Goal: Information Seeking & Learning: Find specific fact

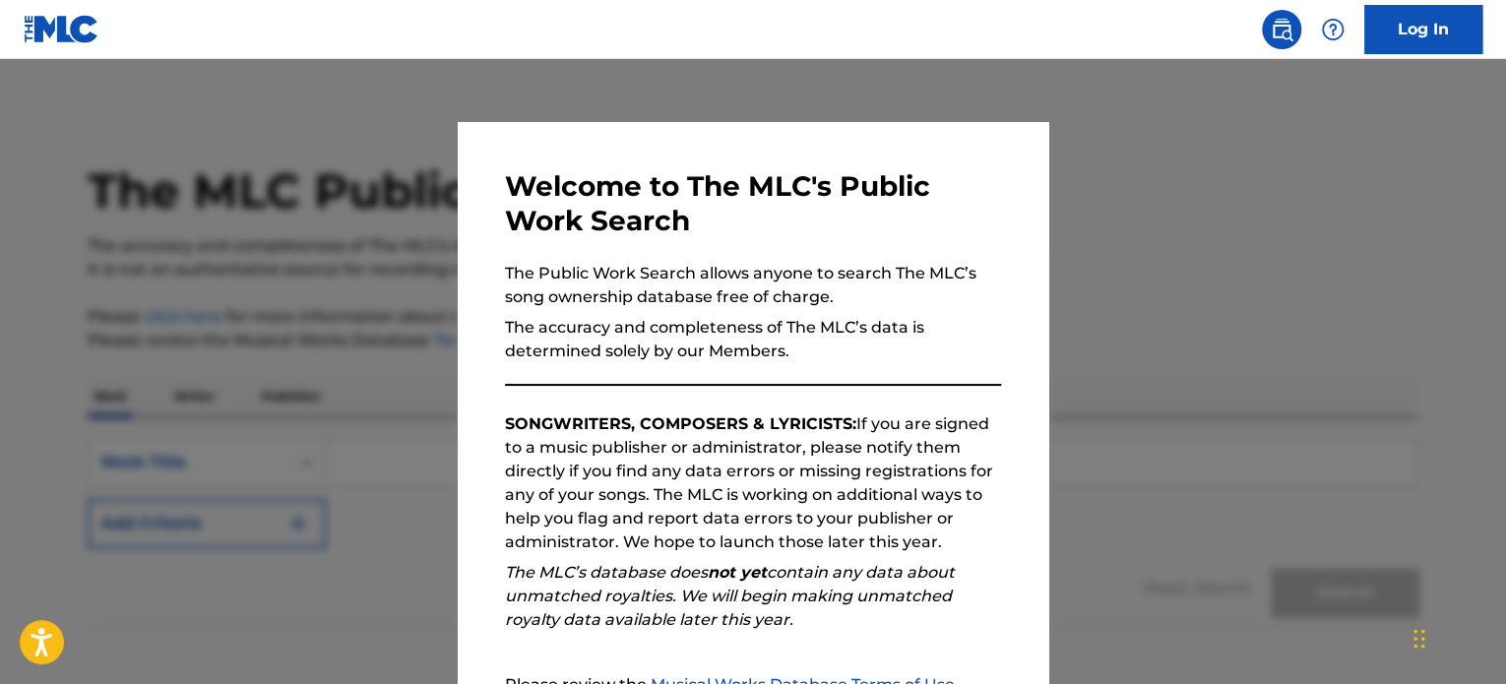
scroll to position [108, 0]
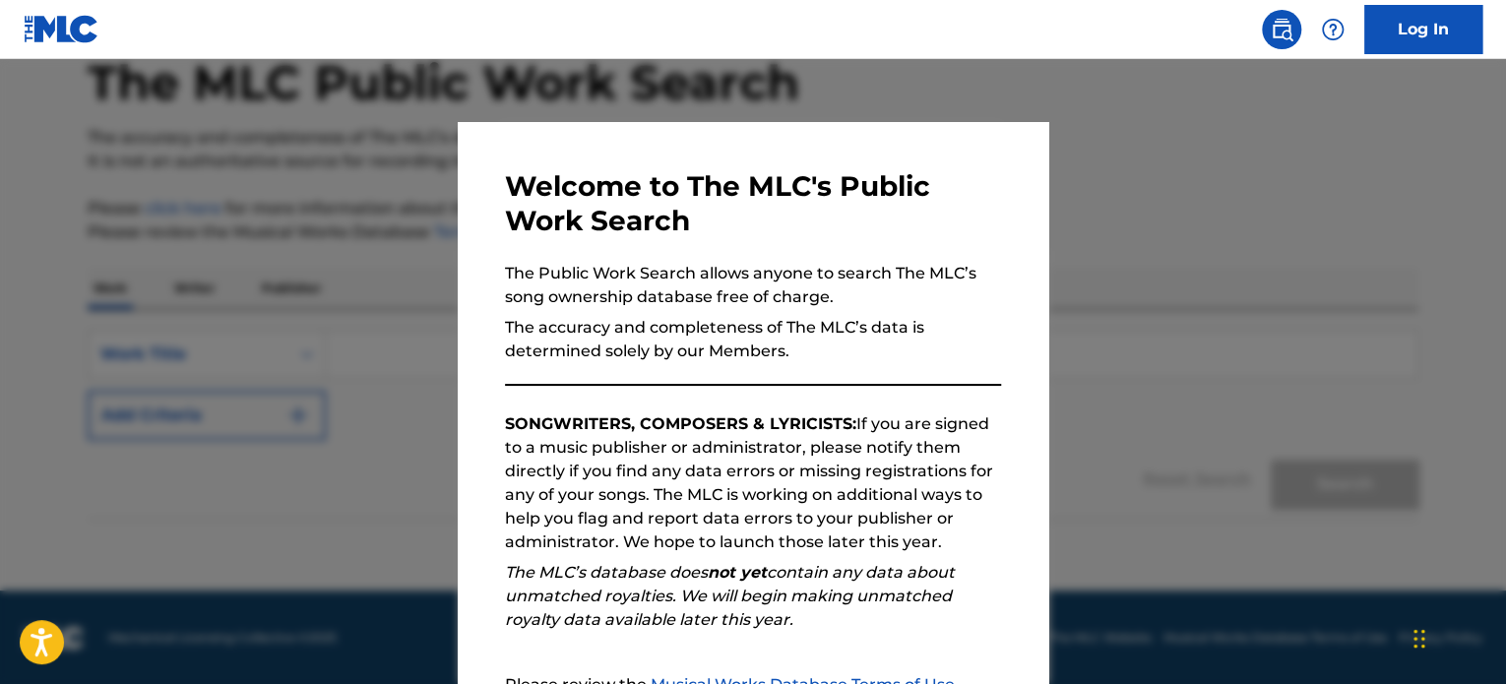
click at [787, 582] on em "The MLC’s database does not yet contain any data about unmatched royalties. We …" at bounding box center [730, 596] width 450 height 66
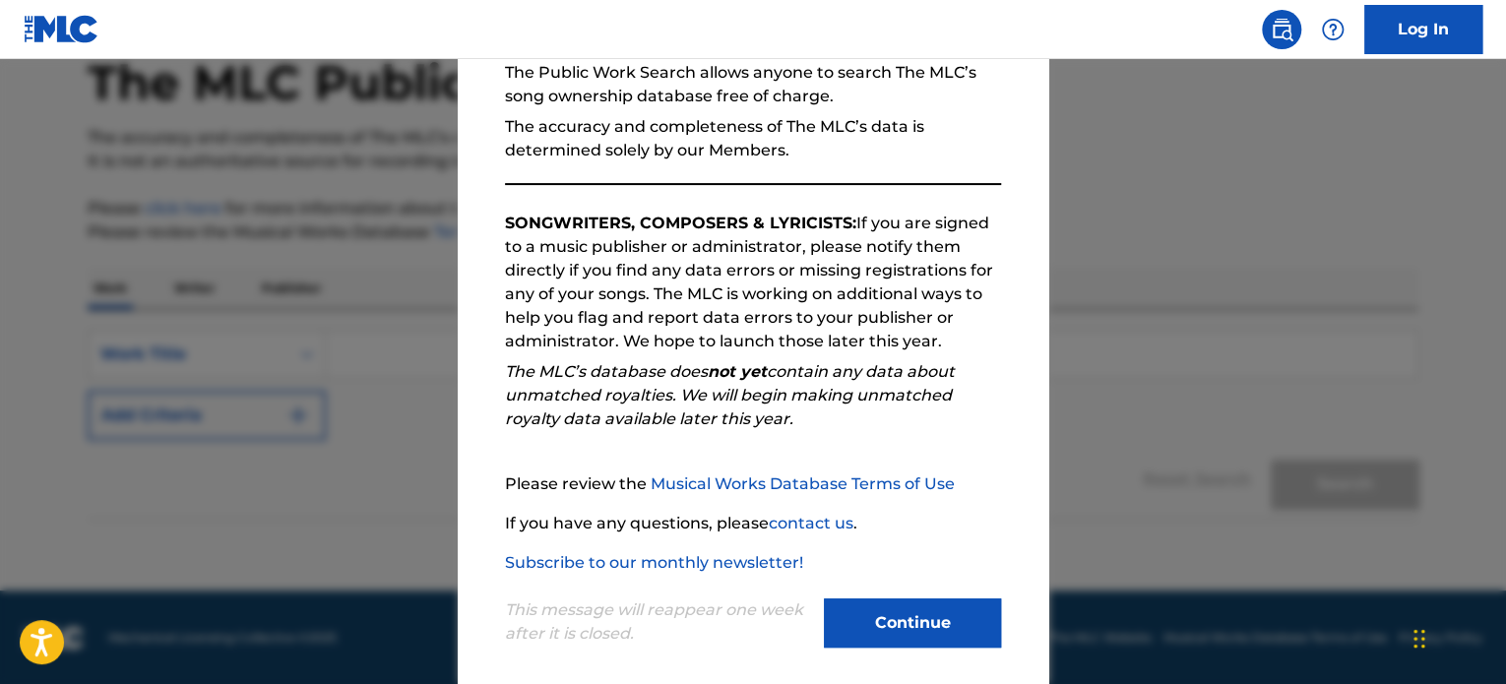
scroll to position [217, 0]
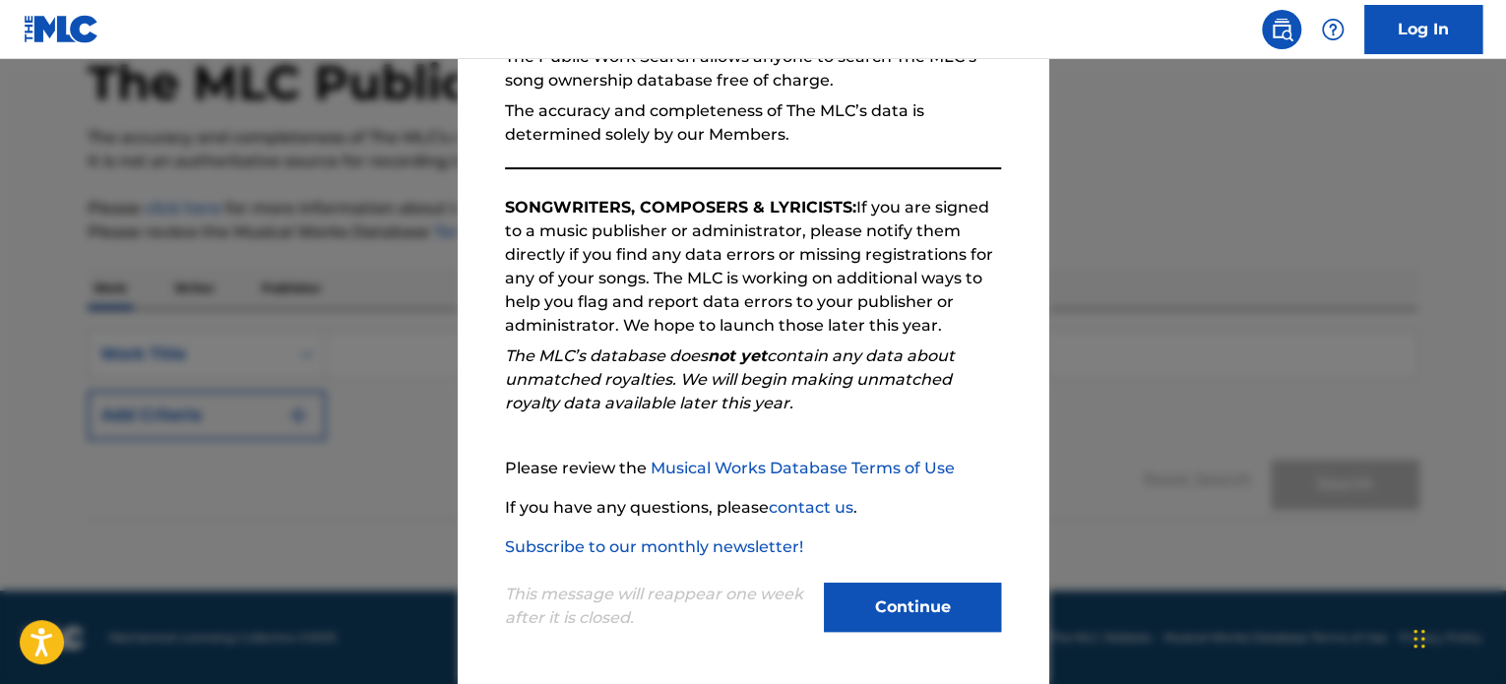
click at [841, 613] on button "Continue" at bounding box center [912, 607] width 177 height 49
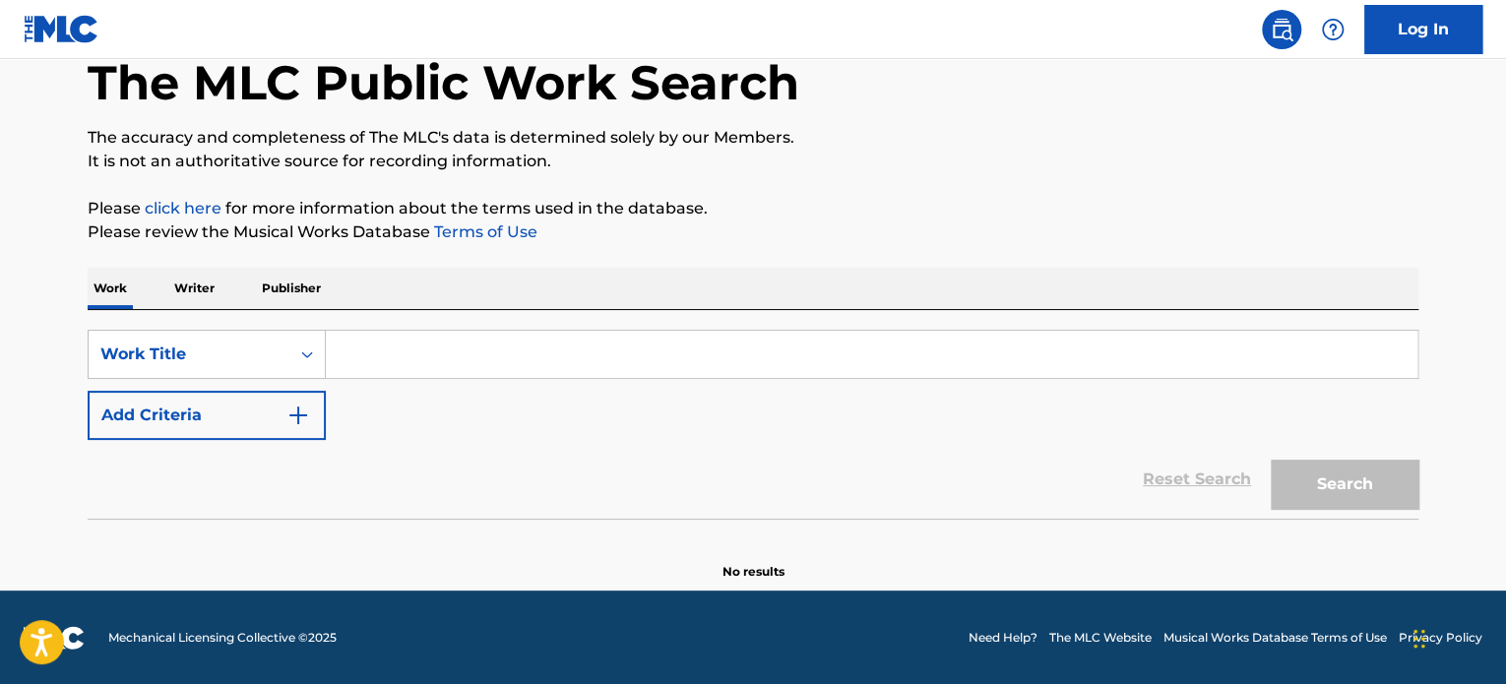
click at [399, 354] on input "Search Form" at bounding box center [872, 354] width 1092 height 47
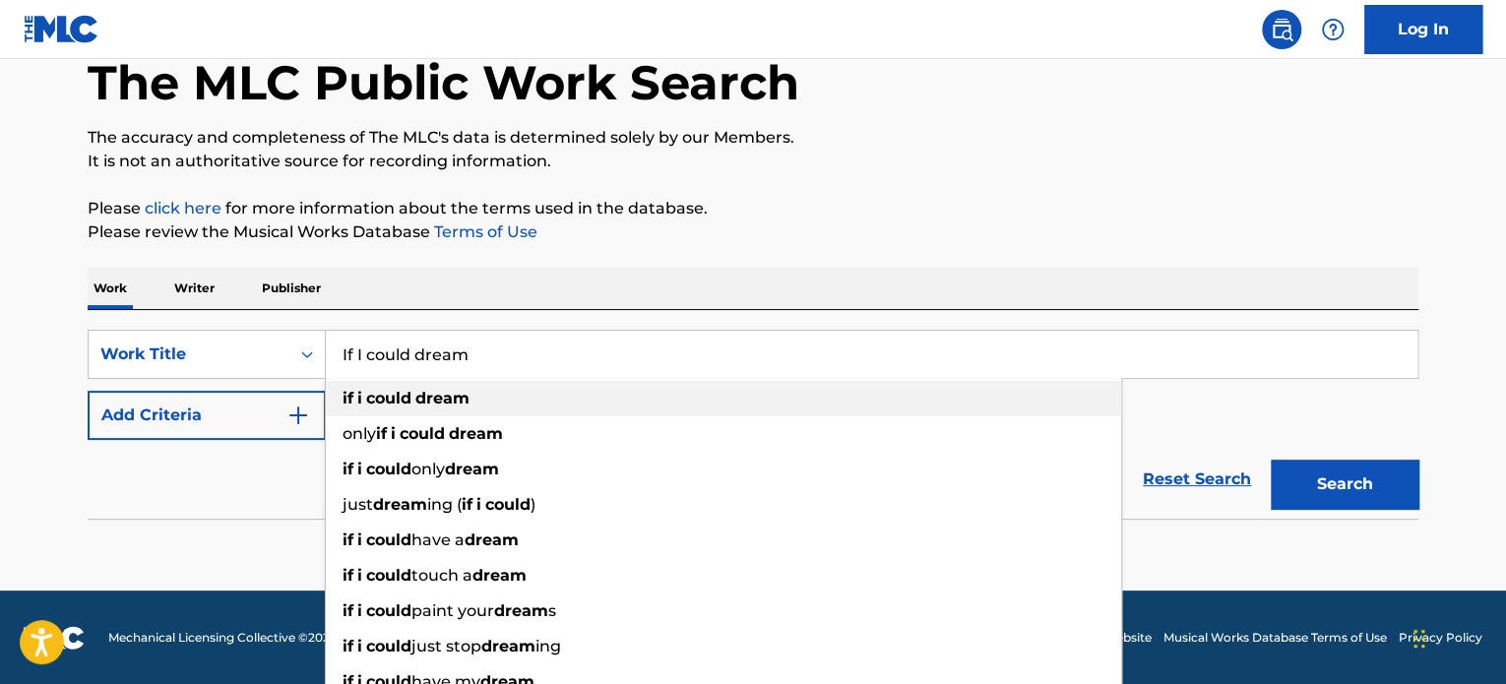
type input "If I could dream"
click at [386, 398] on strong "could" at bounding box center [388, 398] width 45 height 19
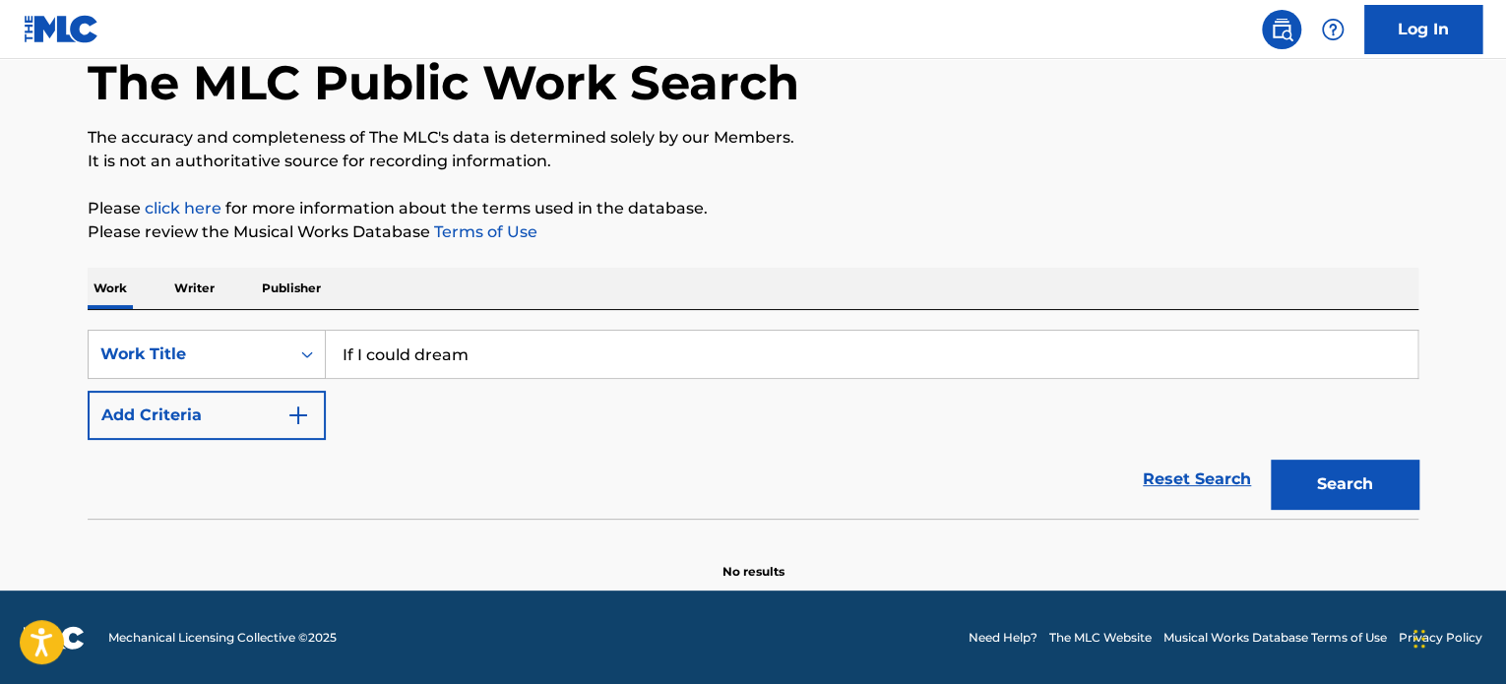
click at [1354, 491] on button "Search" at bounding box center [1345, 484] width 148 height 49
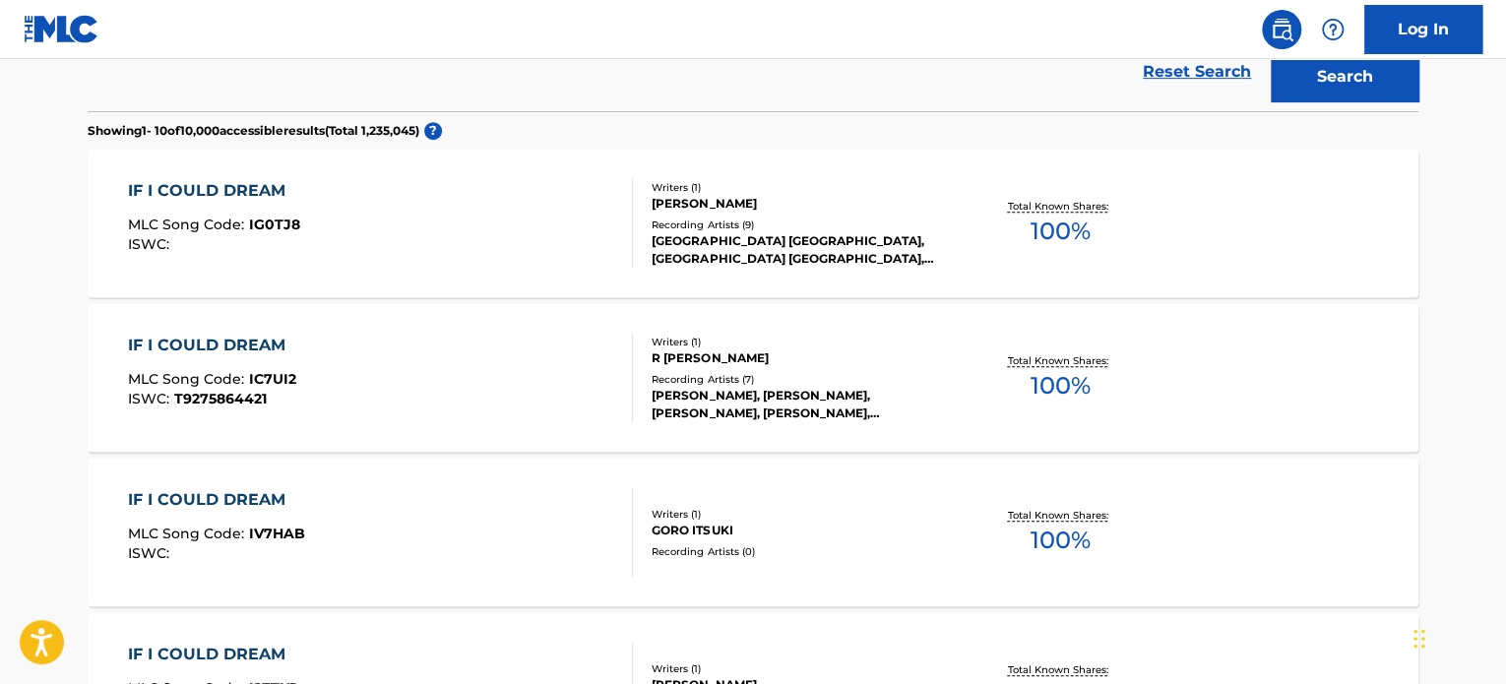
scroll to position [463, 0]
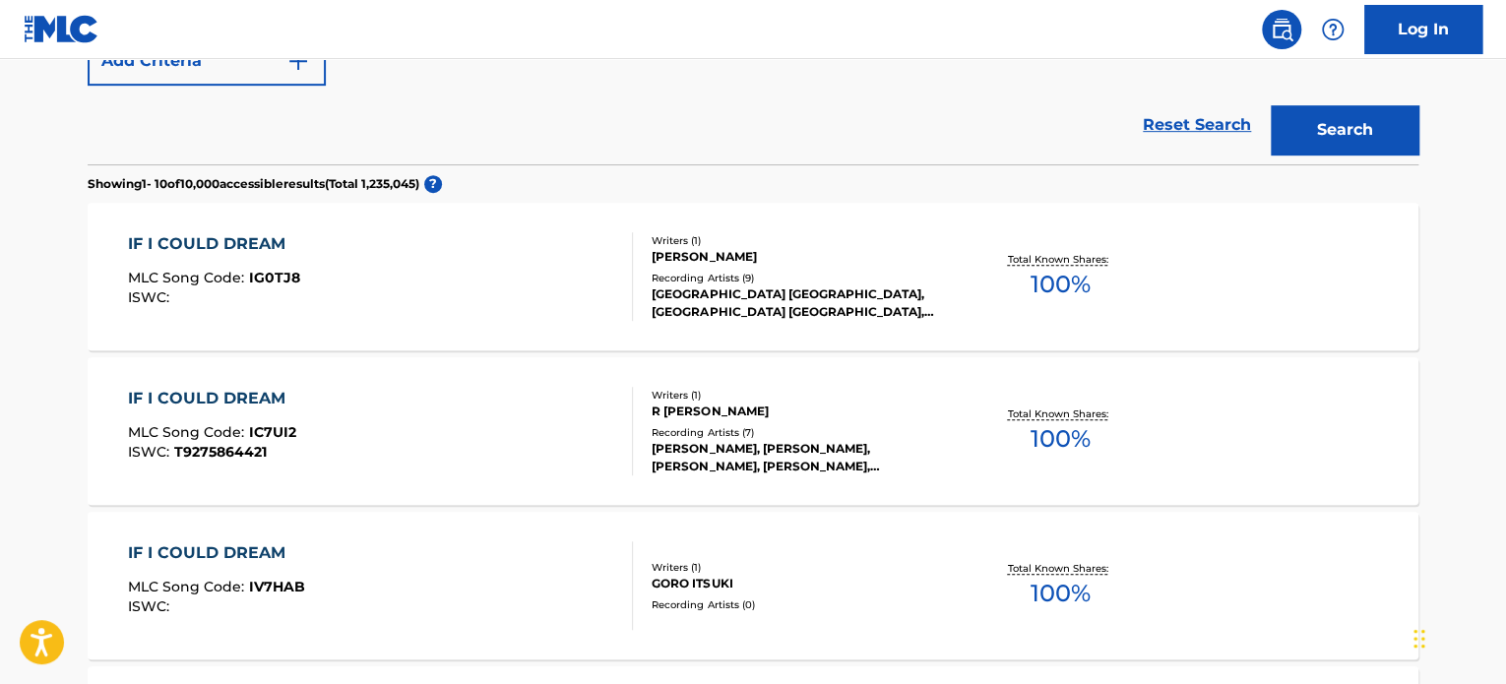
click at [204, 240] on div "IF I COULD DREAM" at bounding box center [214, 244] width 172 height 24
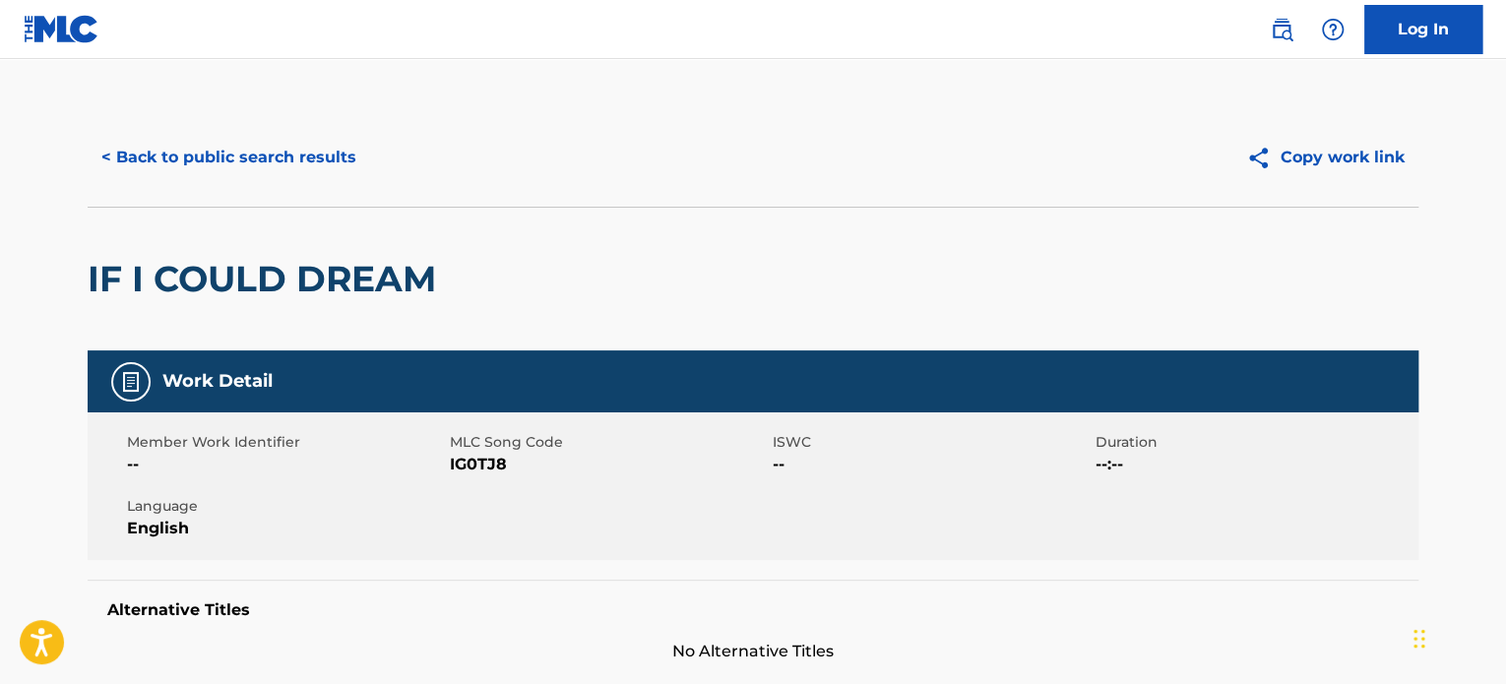
click at [157, 166] on button "< Back to public search results" at bounding box center [229, 157] width 283 height 49
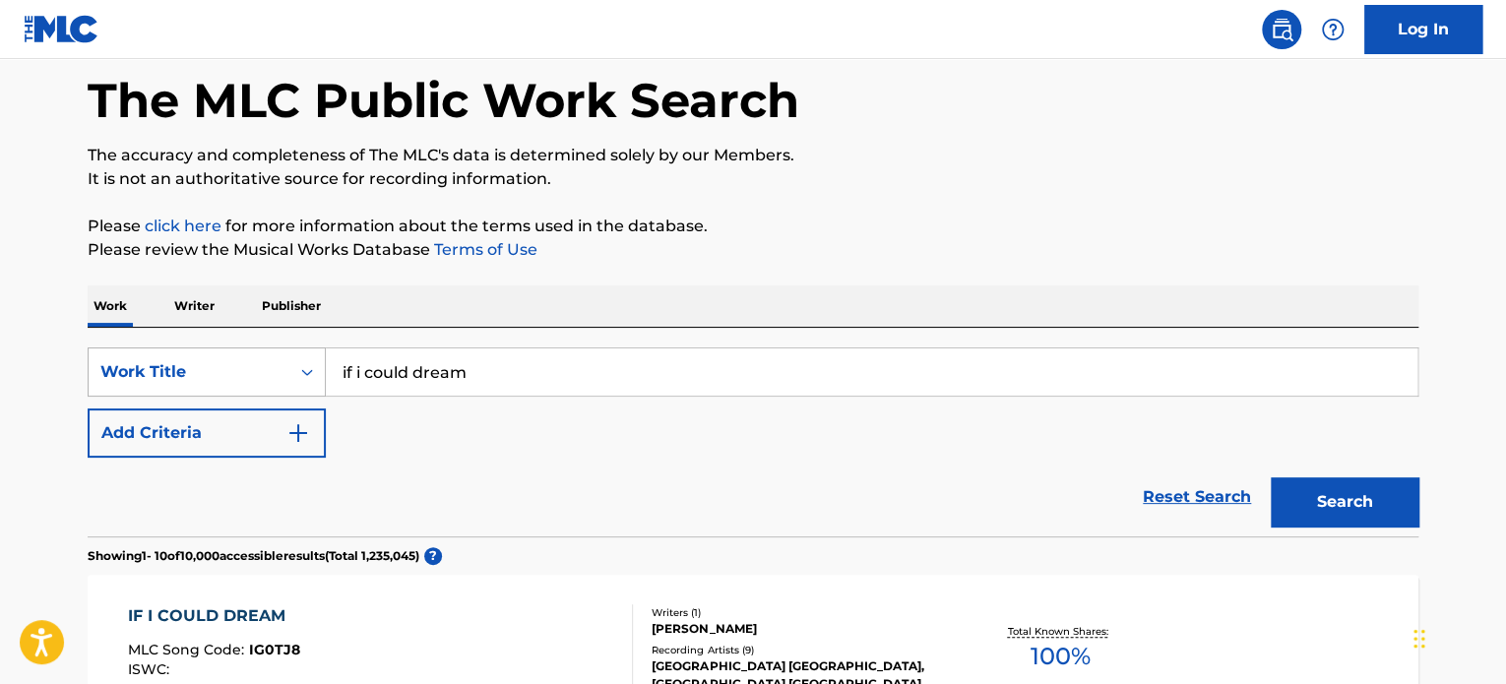
click at [300, 397] on div "Work Title" at bounding box center [207, 371] width 238 height 49
